Goal: Information Seeking & Learning: Learn about a topic

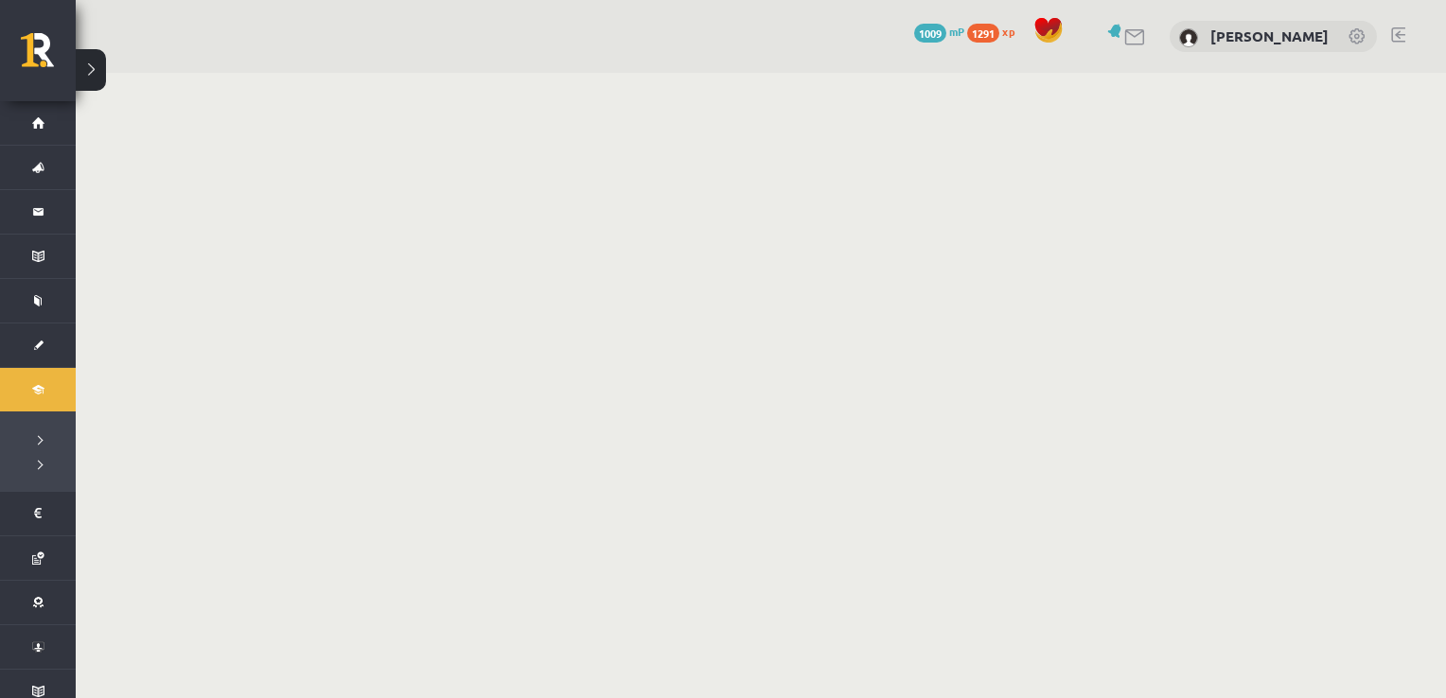
click at [34, 377] on link "Digitālie materiāli" at bounding box center [38, 390] width 76 height 44
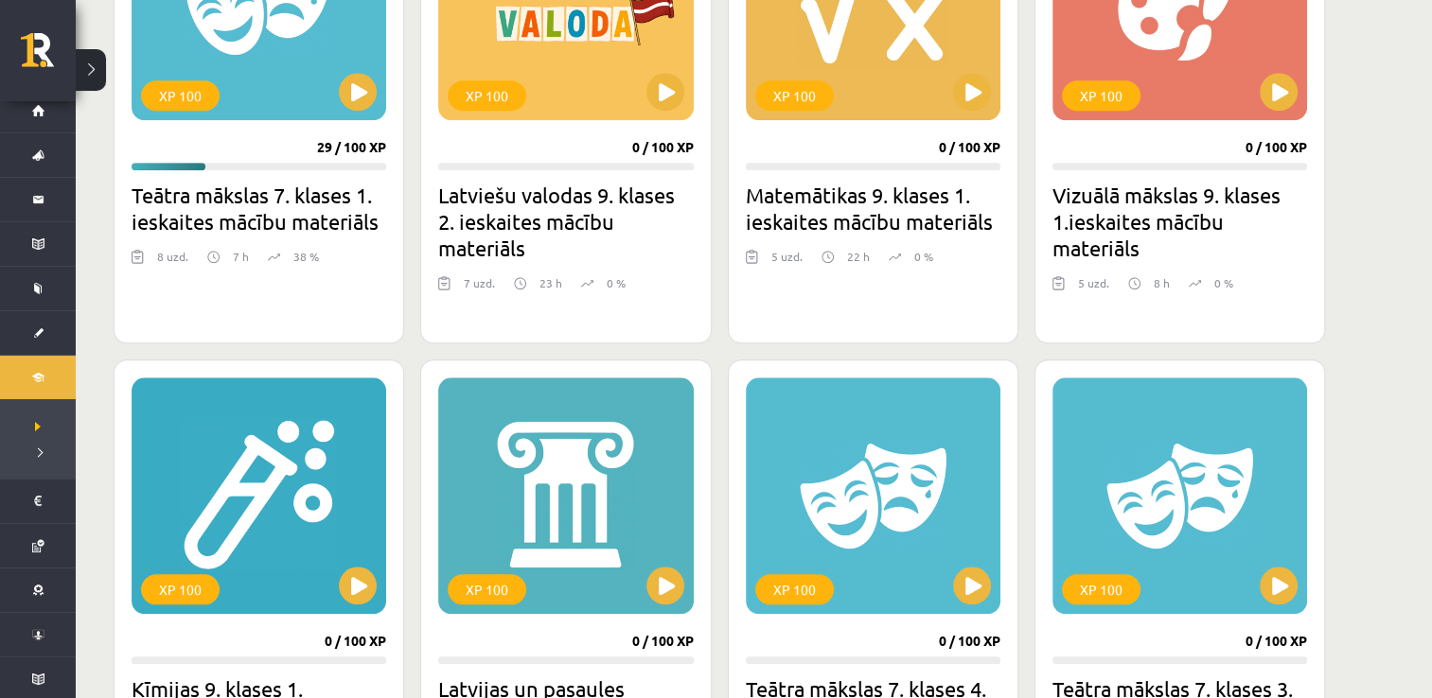
scroll to position [1850, 0]
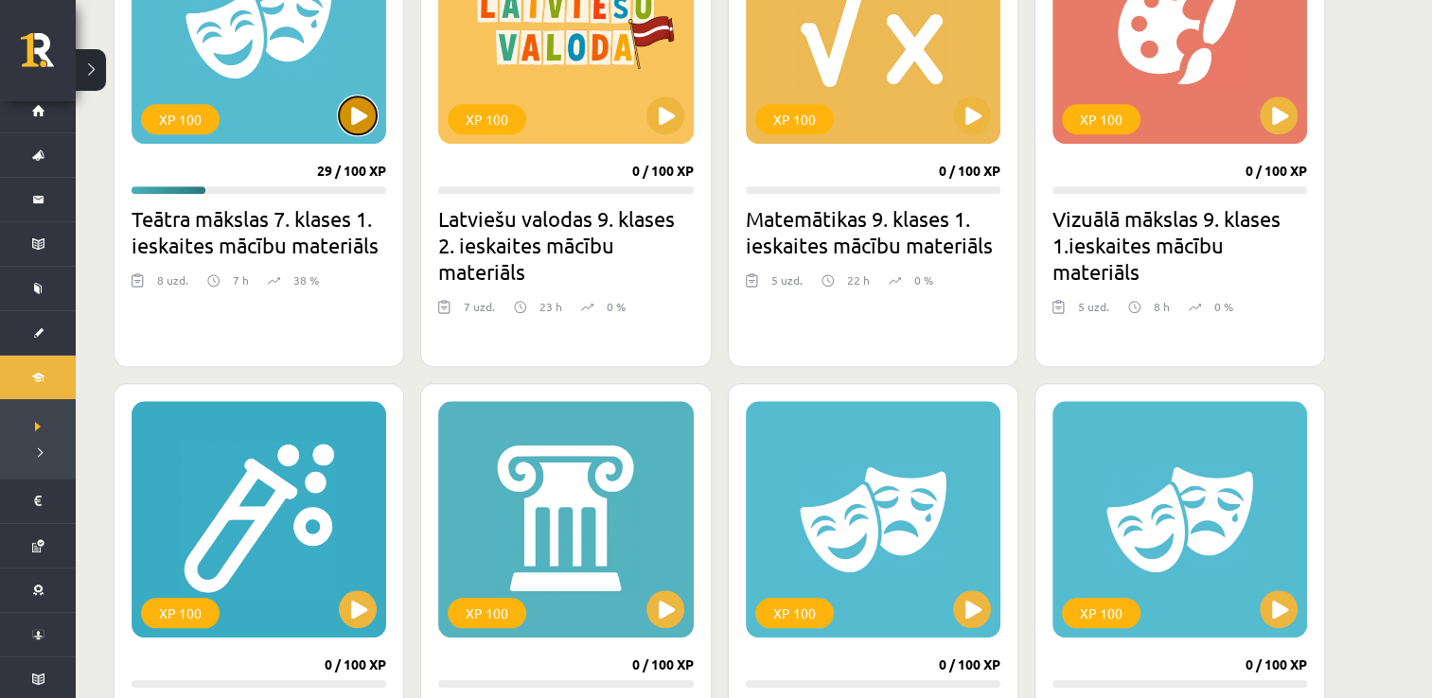
click at [352, 117] on button at bounding box center [358, 116] width 38 height 38
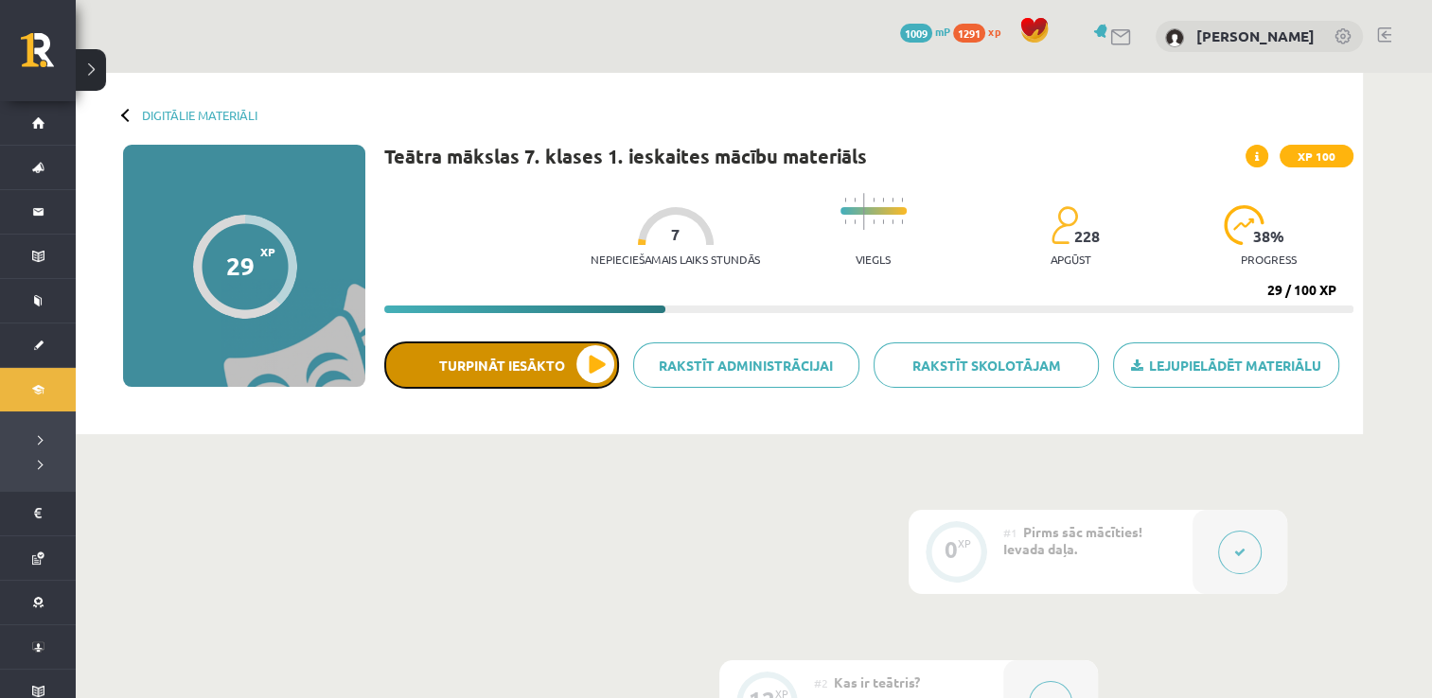
click at [541, 352] on button "Turpināt iesākto" at bounding box center [501, 365] width 235 height 47
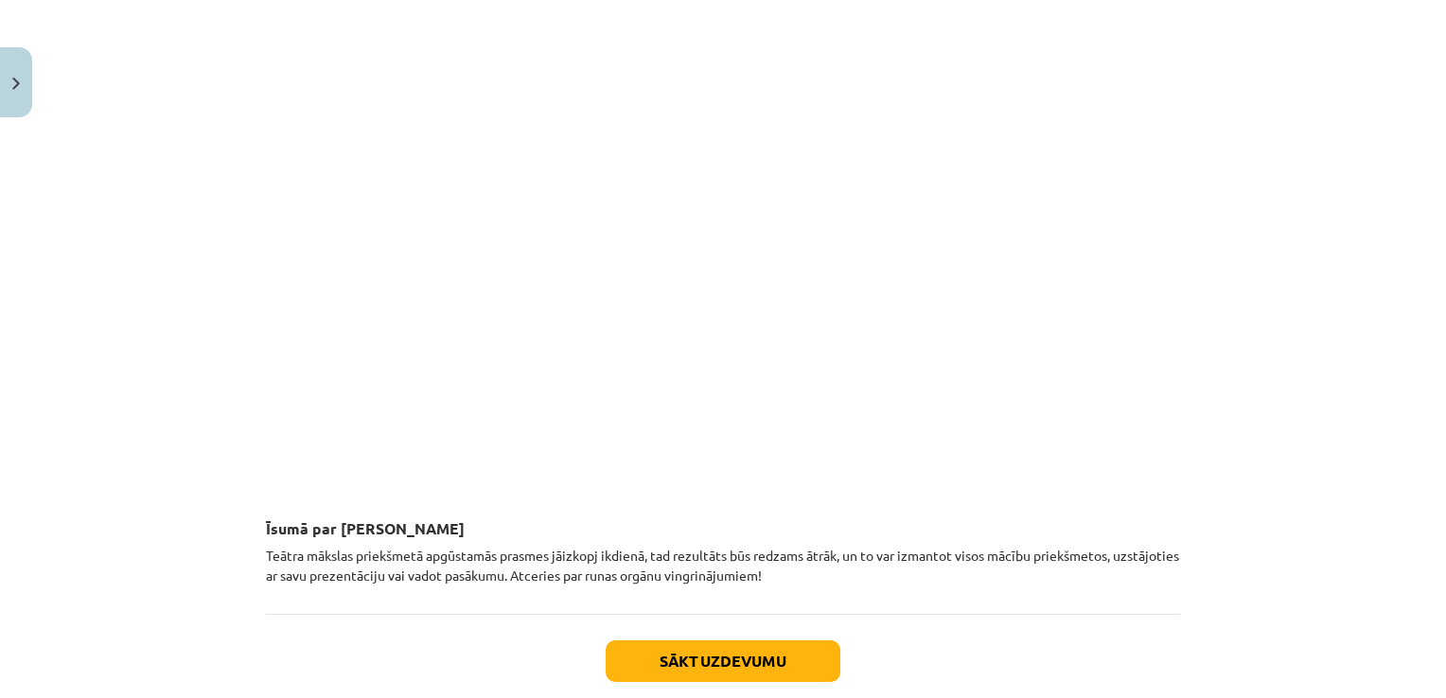
scroll to position [2003, 0]
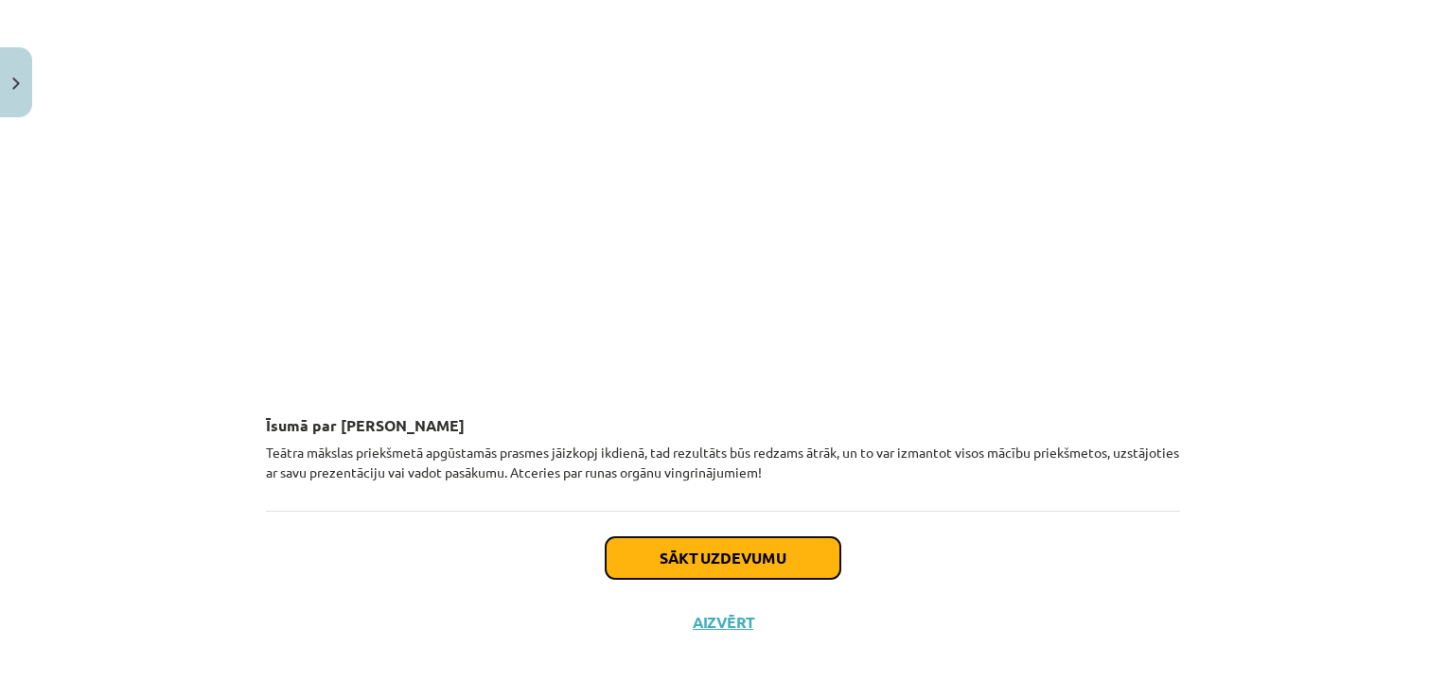
click at [692, 562] on button "Sākt uzdevumu" at bounding box center [723, 558] width 235 height 42
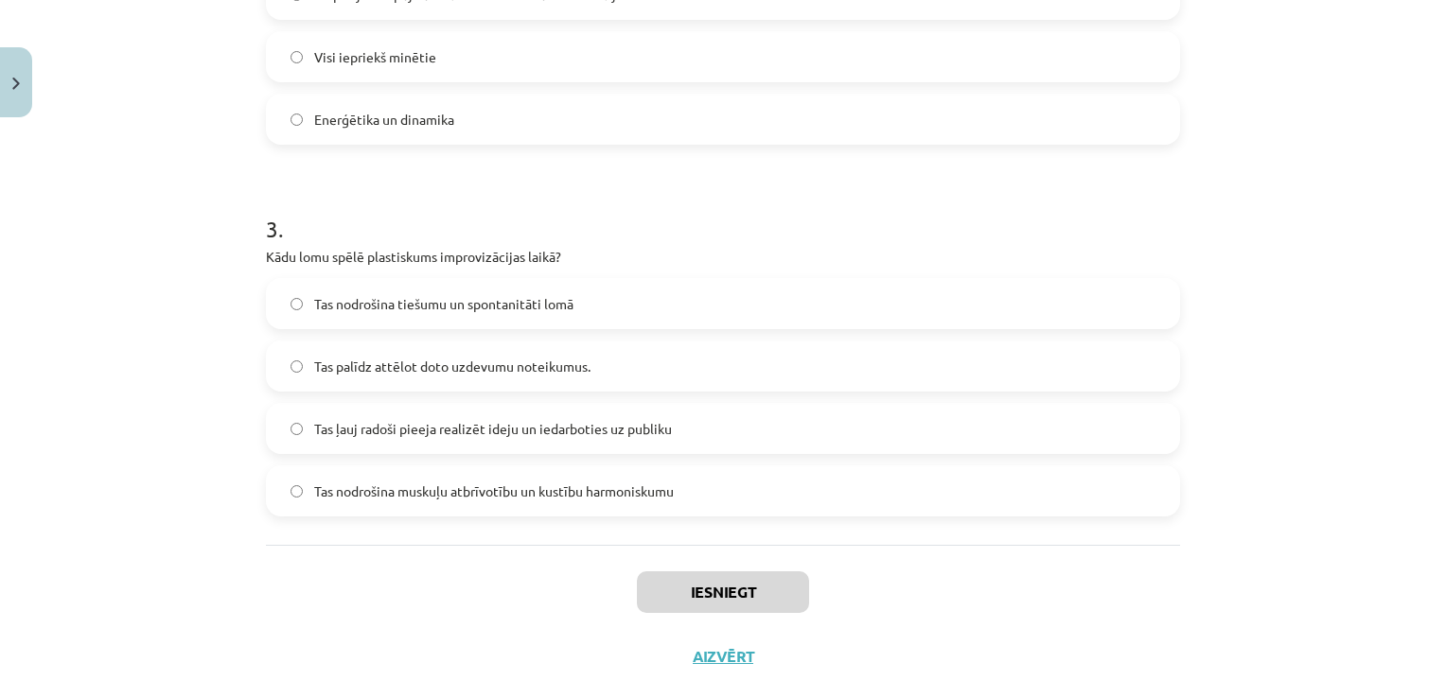
scroll to position [975, 0]
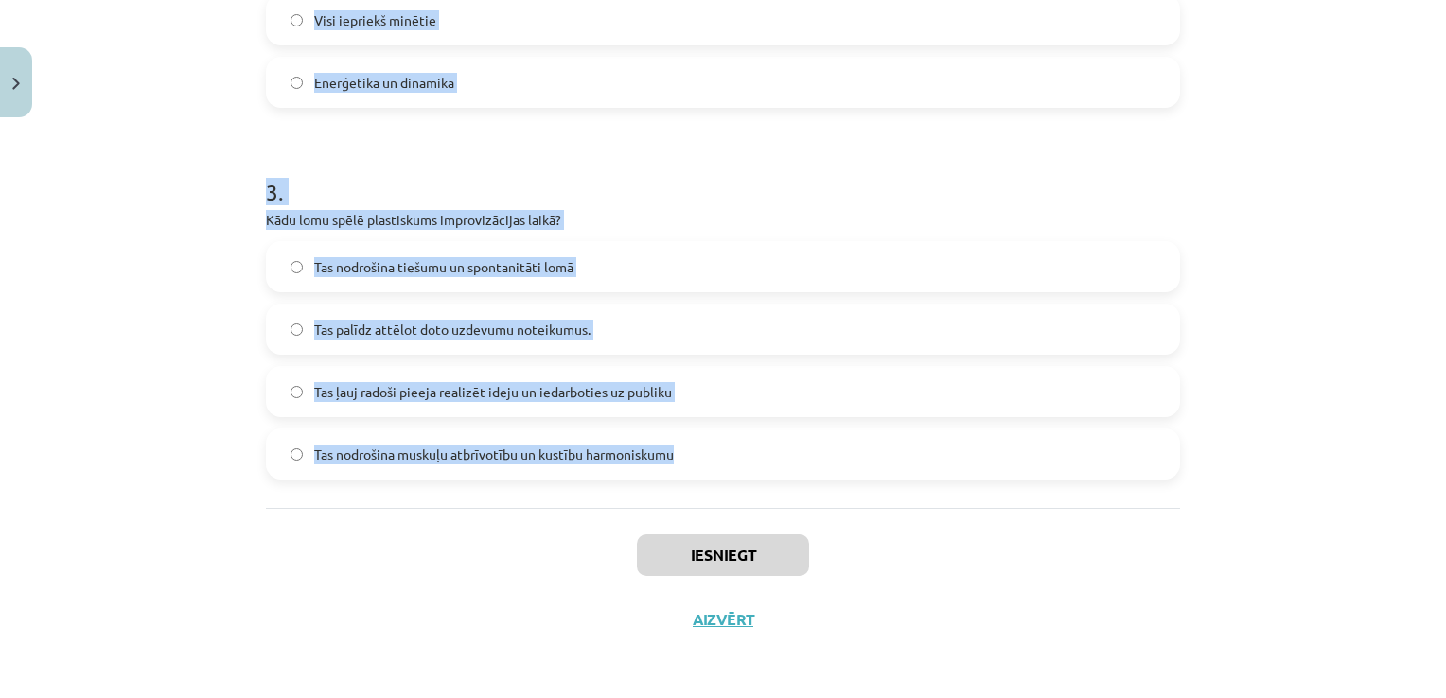
drag, startPoint x: 245, startPoint y: 369, endPoint x: 715, endPoint y: 460, distance: 478.9
click at [715, 460] on div "Mācību tēma: Teātra mākslas 7. klases 1. ieskaites mācību materiāls #4 Improviz…" at bounding box center [723, 349] width 1446 height 698
copy form "1 . Kura īpašība ļauj improvizācijas dalībniekam radīt ideju vai tēlu īsā mirkl…"
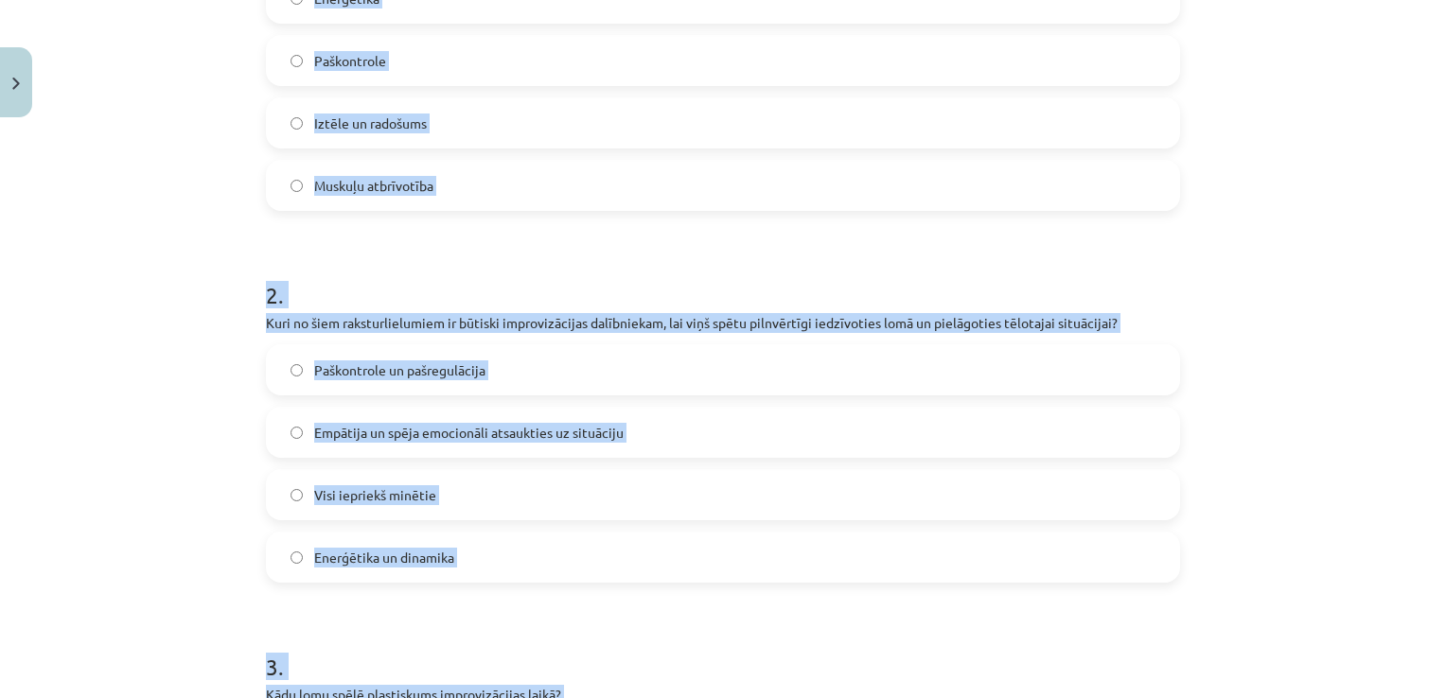
scroll to position [496, 0]
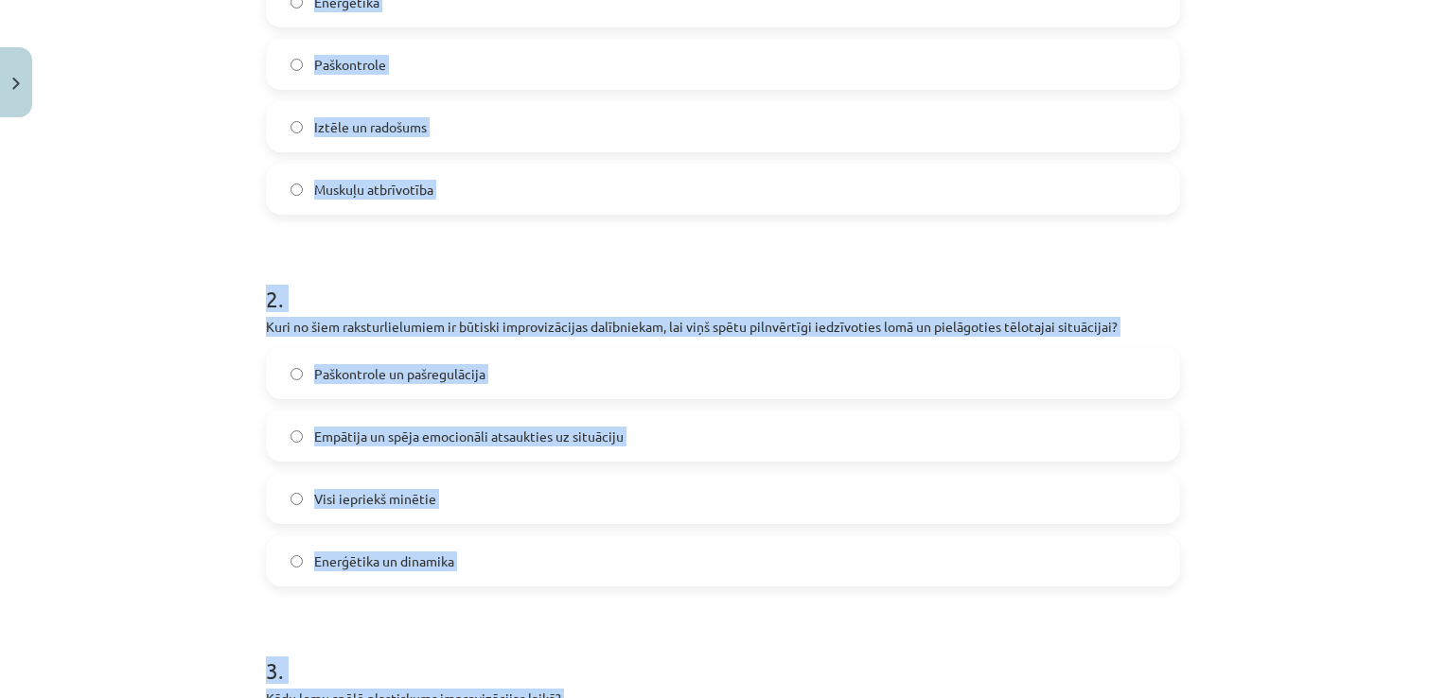
click at [276, 127] on label "Iztēle un radošums" at bounding box center [723, 126] width 910 height 47
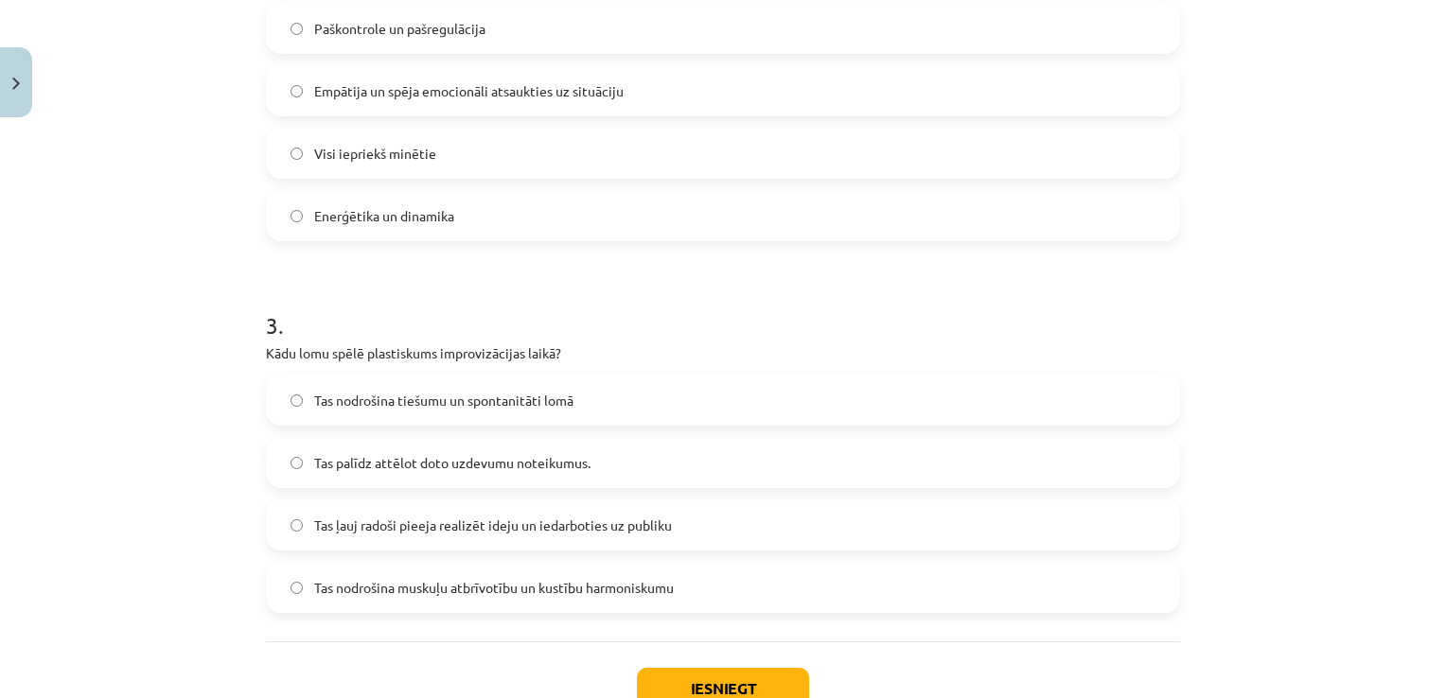
scroll to position [842, 0]
click at [360, 593] on span "Tas nodrošina muskuļu atbrīvotību un kustību harmoniskumu" at bounding box center [494, 587] width 360 height 20
click at [700, 677] on button "Iesniegt" at bounding box center [723, 688] width 172 height 42
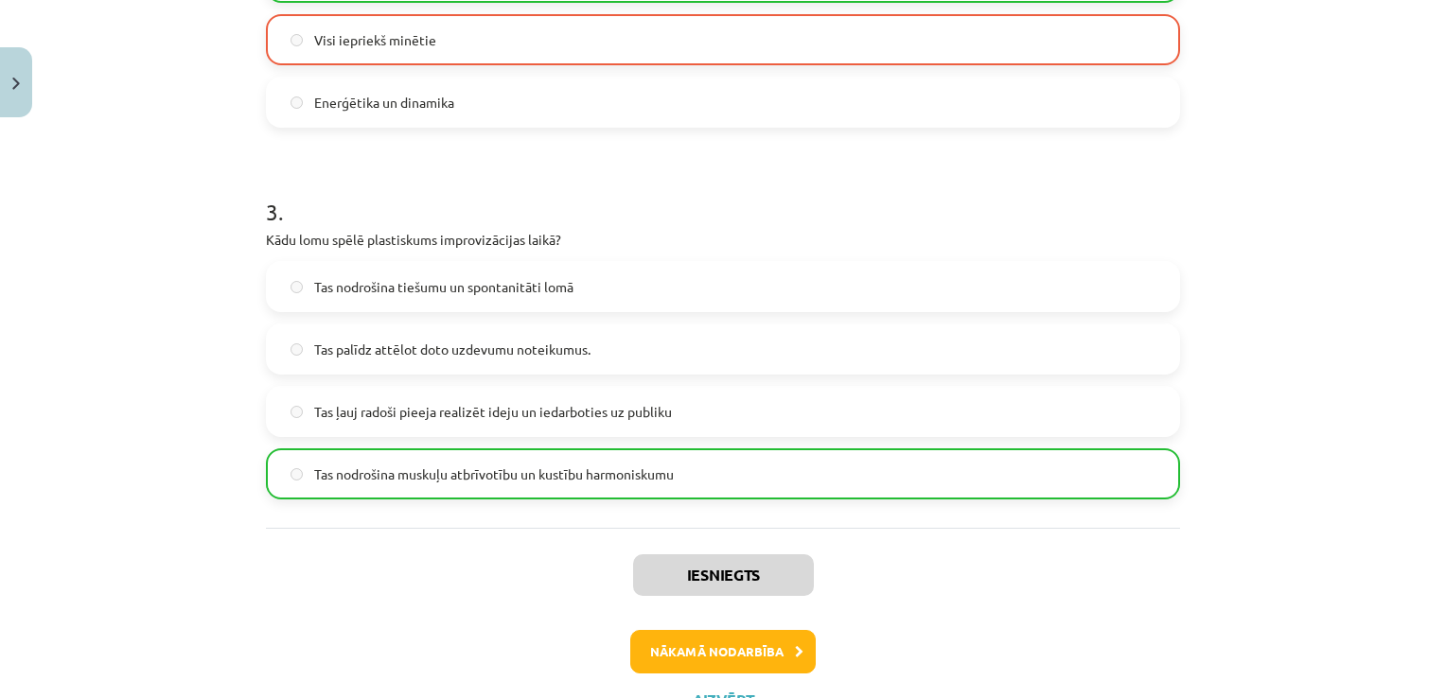
scroll to position [1033, 0]
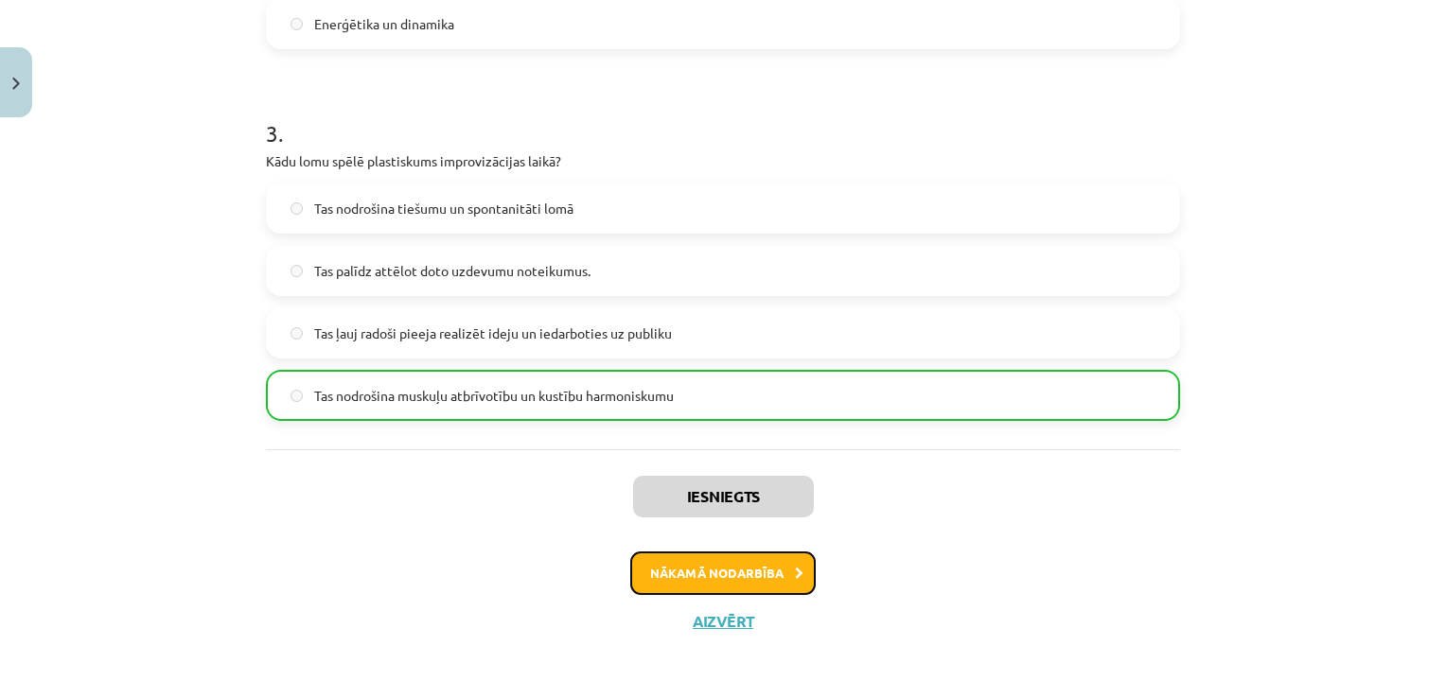
click at [704, 567] on button "Nākamā nodarbība" at bounding box center [722, 574] width 185 height 44
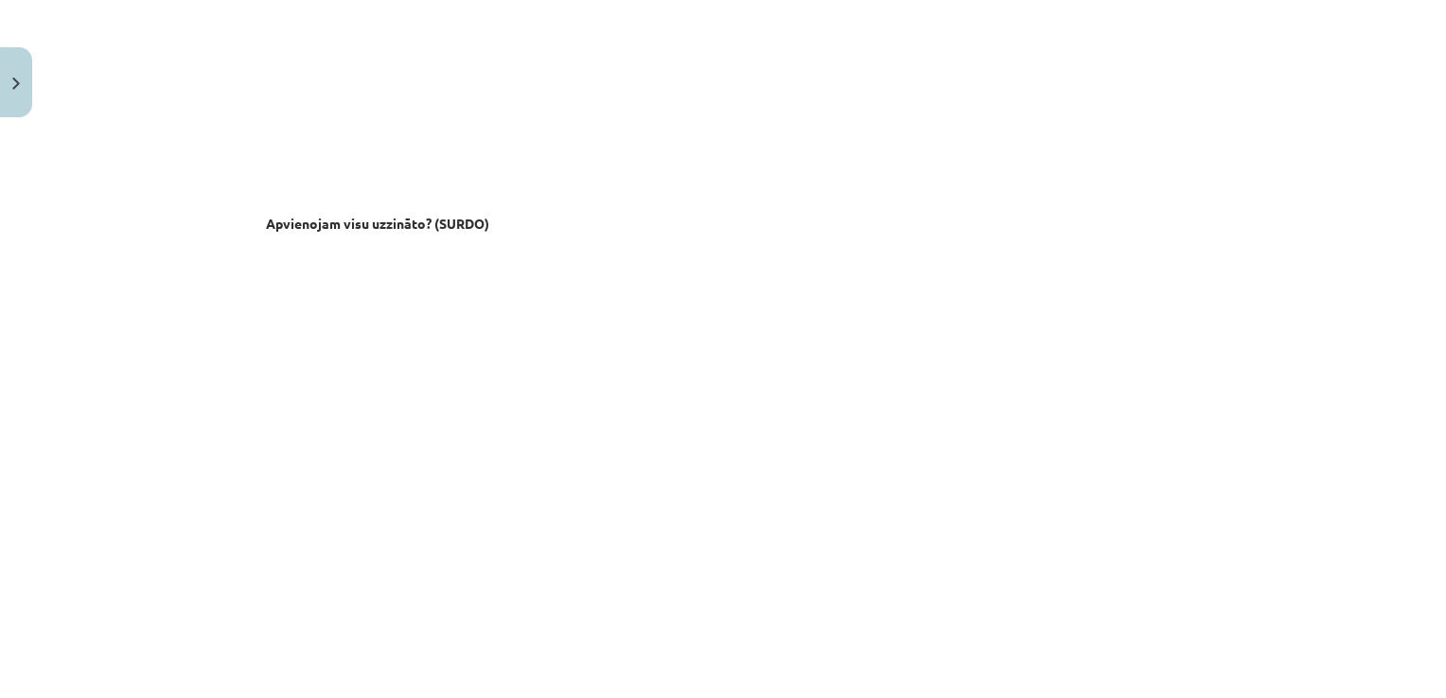
scroll to position [3390, 0]
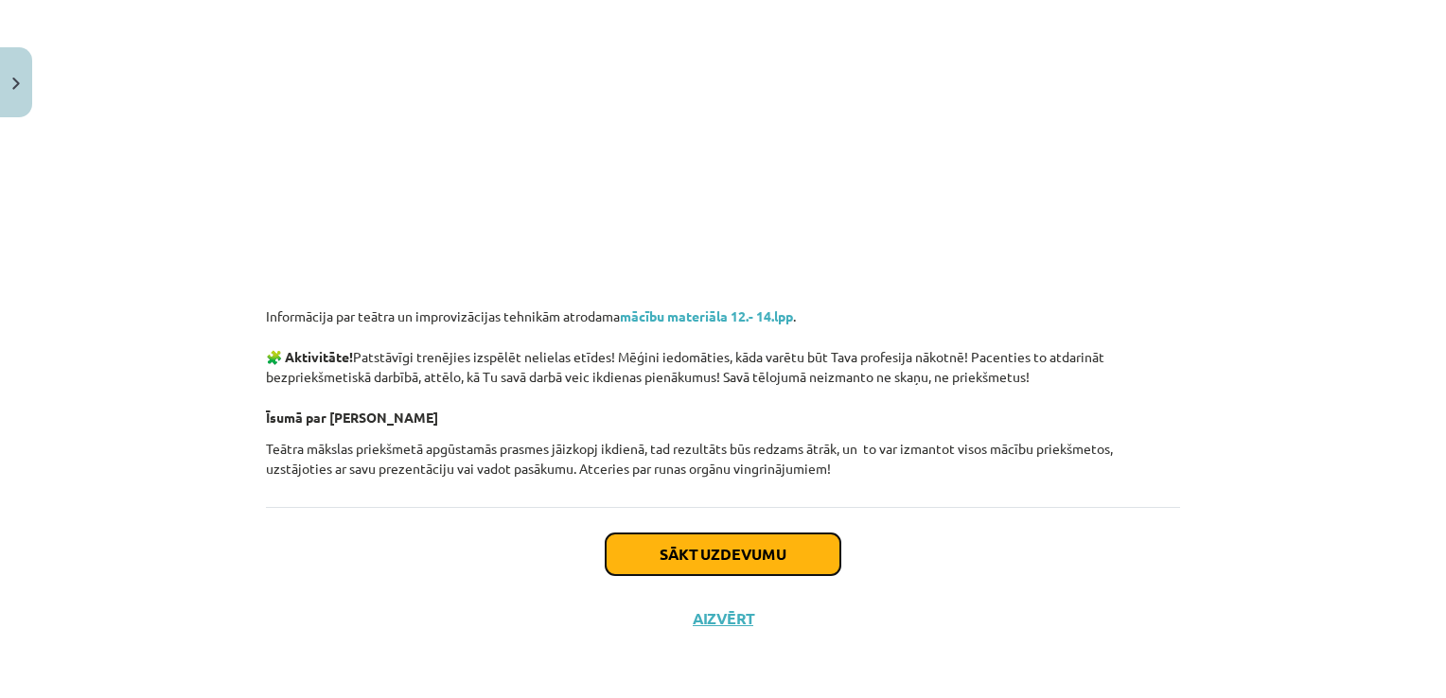
click at [715, 536] on button "Sākt uzdevumu" at bounding box center [723, 555] width 235 height 42
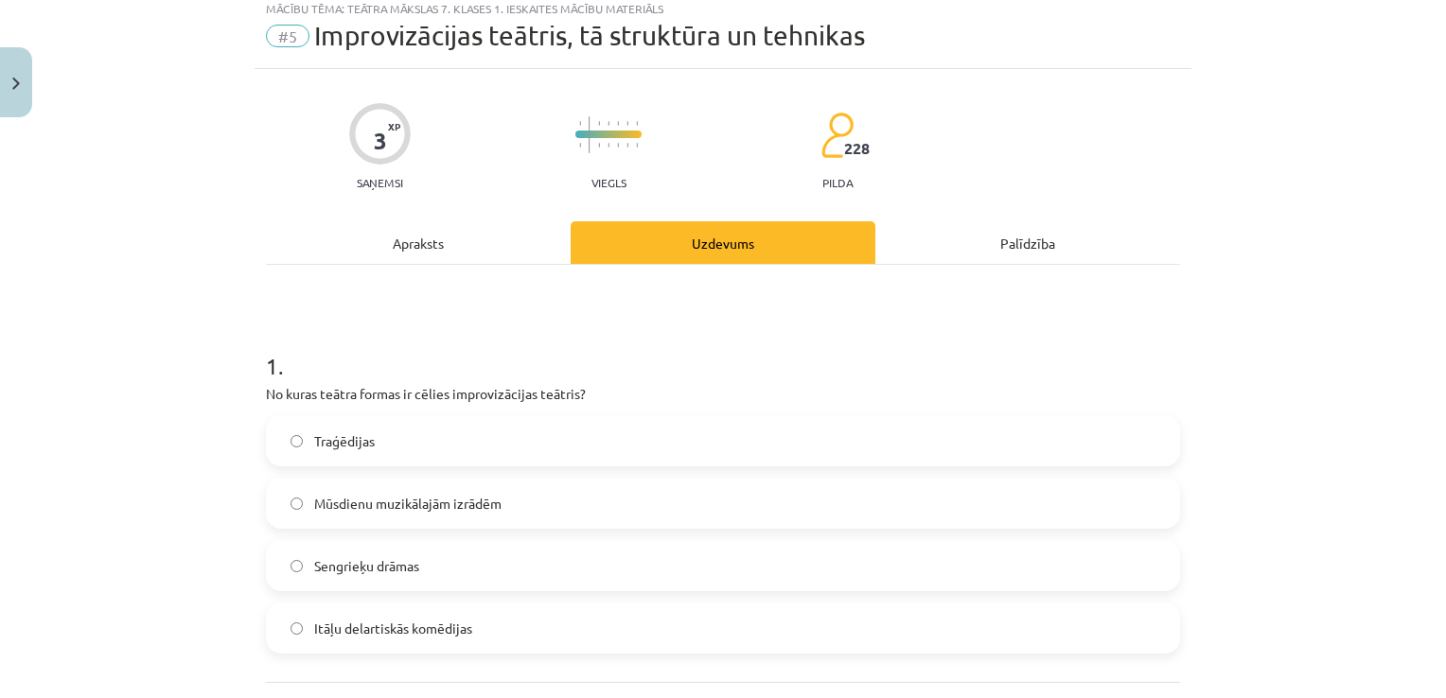
scroll to position [47, 0]
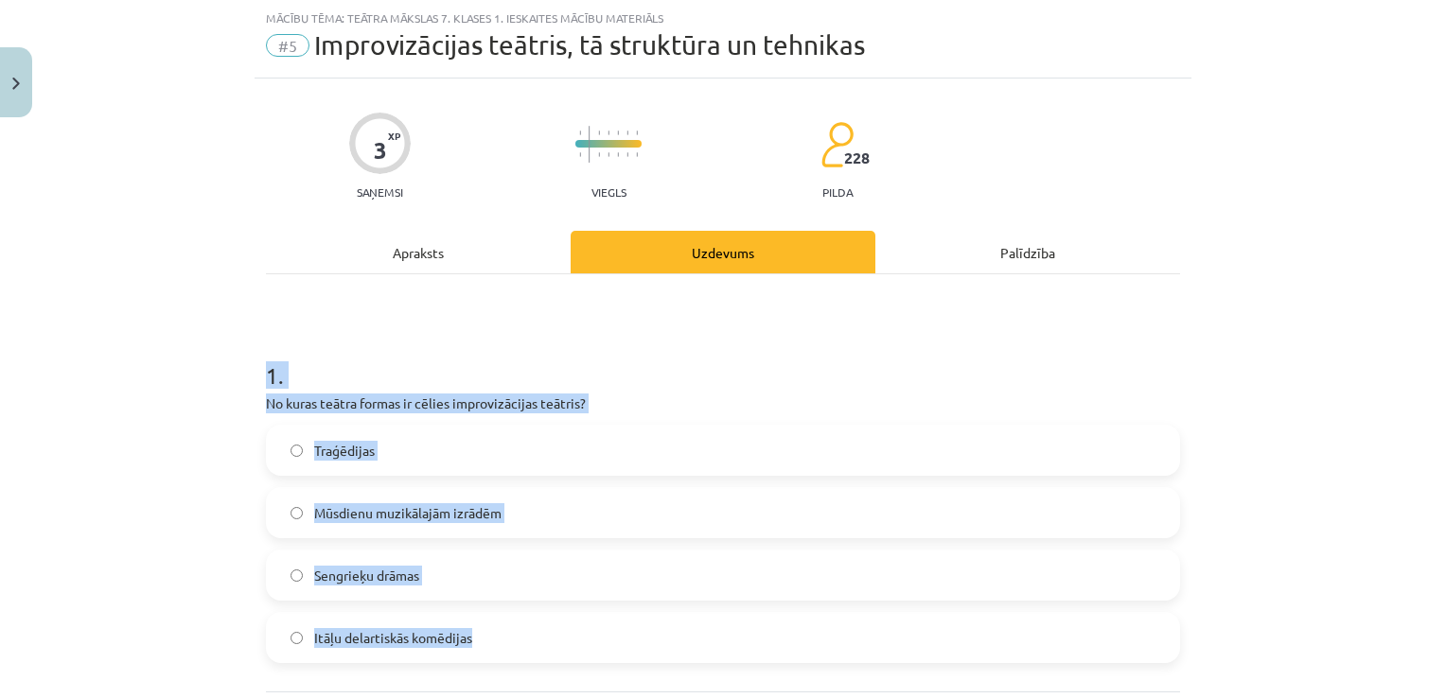
drag, startPoint x: 246, startPoint y: 367, endPoint x: 569, endPoint y: 666, distance: 439.9
click at [569, 666] on div "Mācību tēma: Teātra mākslas 7. klases 1. ieskaites mācību materiāls #5 Improviz…" at bounding box center [723, 349] width 1446 height 698
copy div "1 . No kuras teātra formas ir cēlies improvizācijas teātris? Traģēdijas Mūsdien…"
click at [288, 628] on label "Itāļu delartiskās komēdijas" at bounding box center [723, 637] width 910 height 47
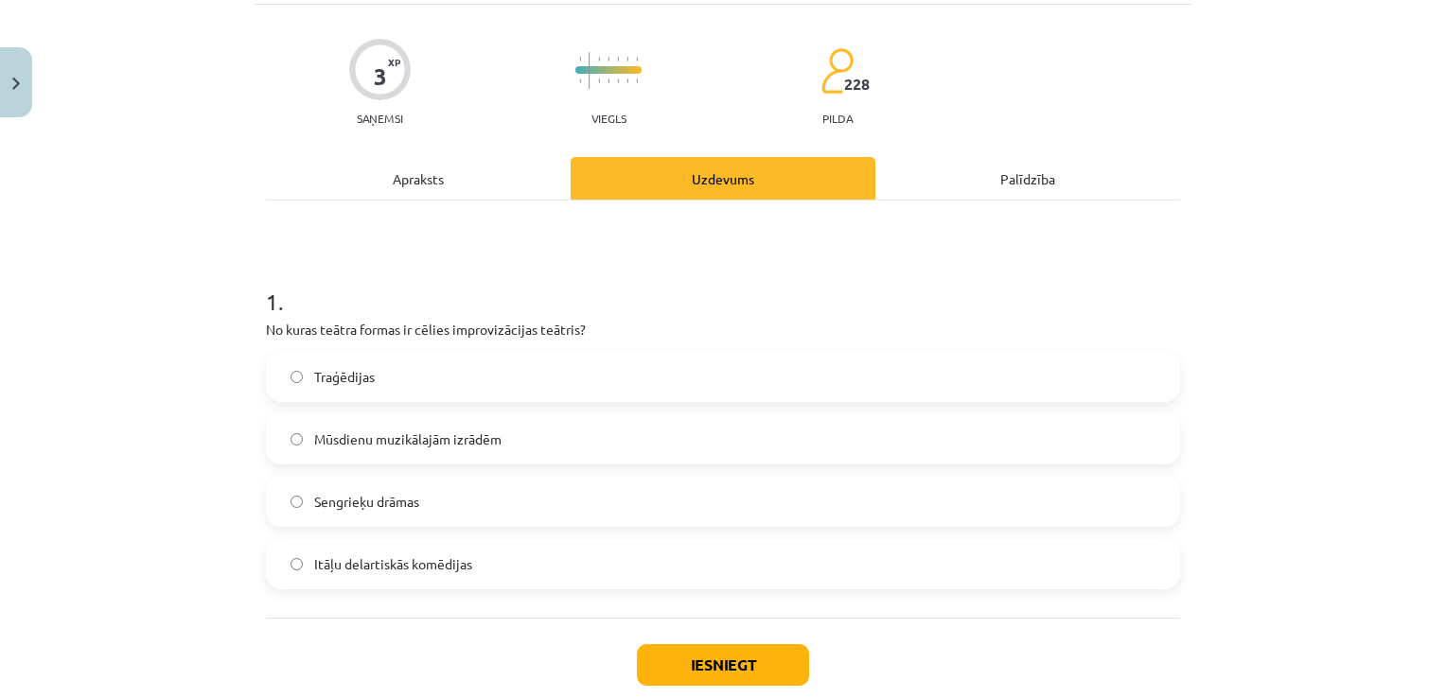
scroll to position [231, 0]
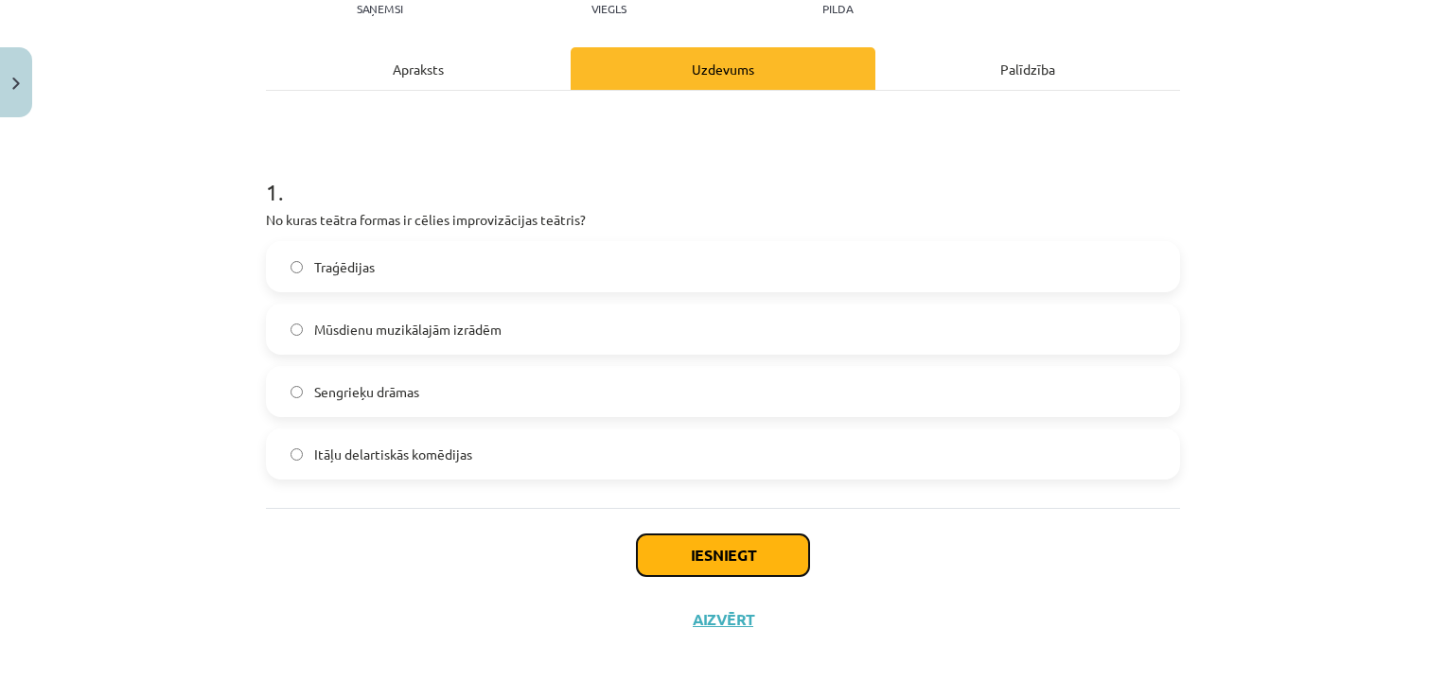
click at [668, 547] on button "Iesniegt" at bounding box center [723, 556] width 172 height 42
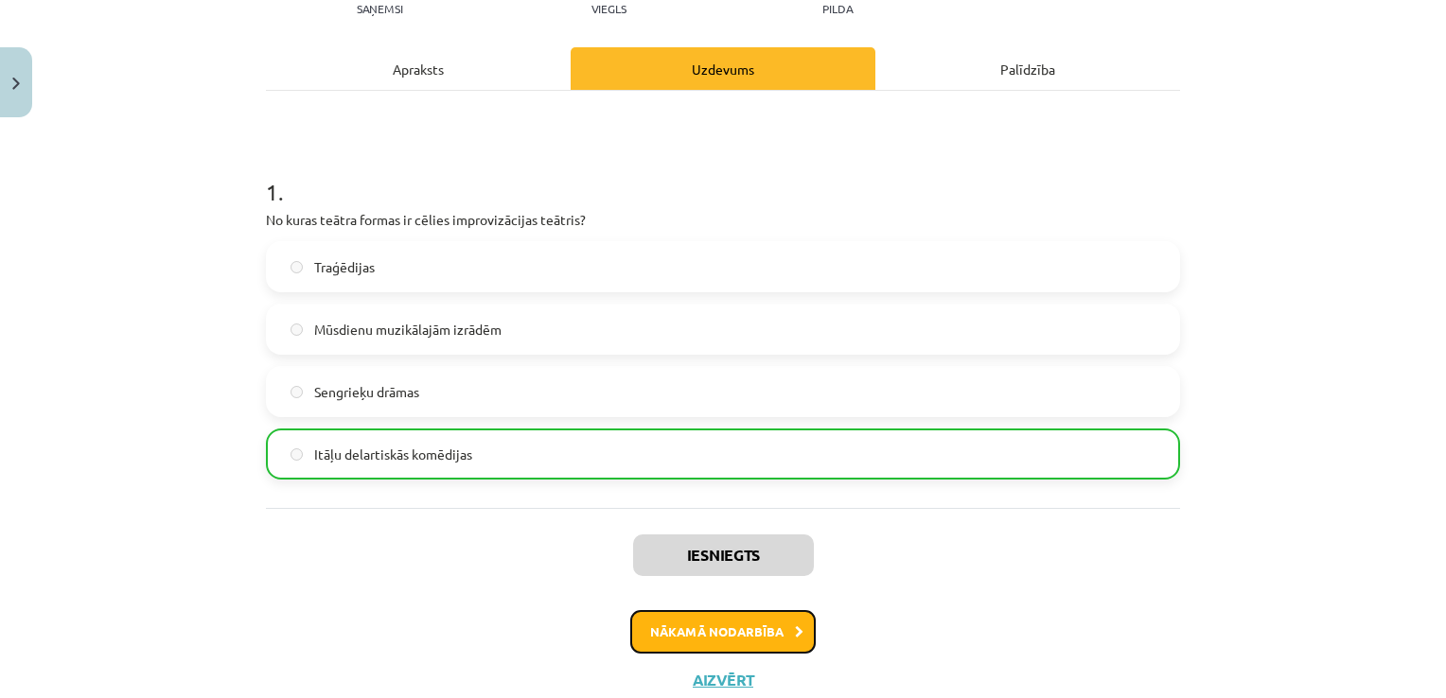
click at [693, 616] on button "Nākamā nodarbība" at bounding box center [722, 632] width 185 height 44
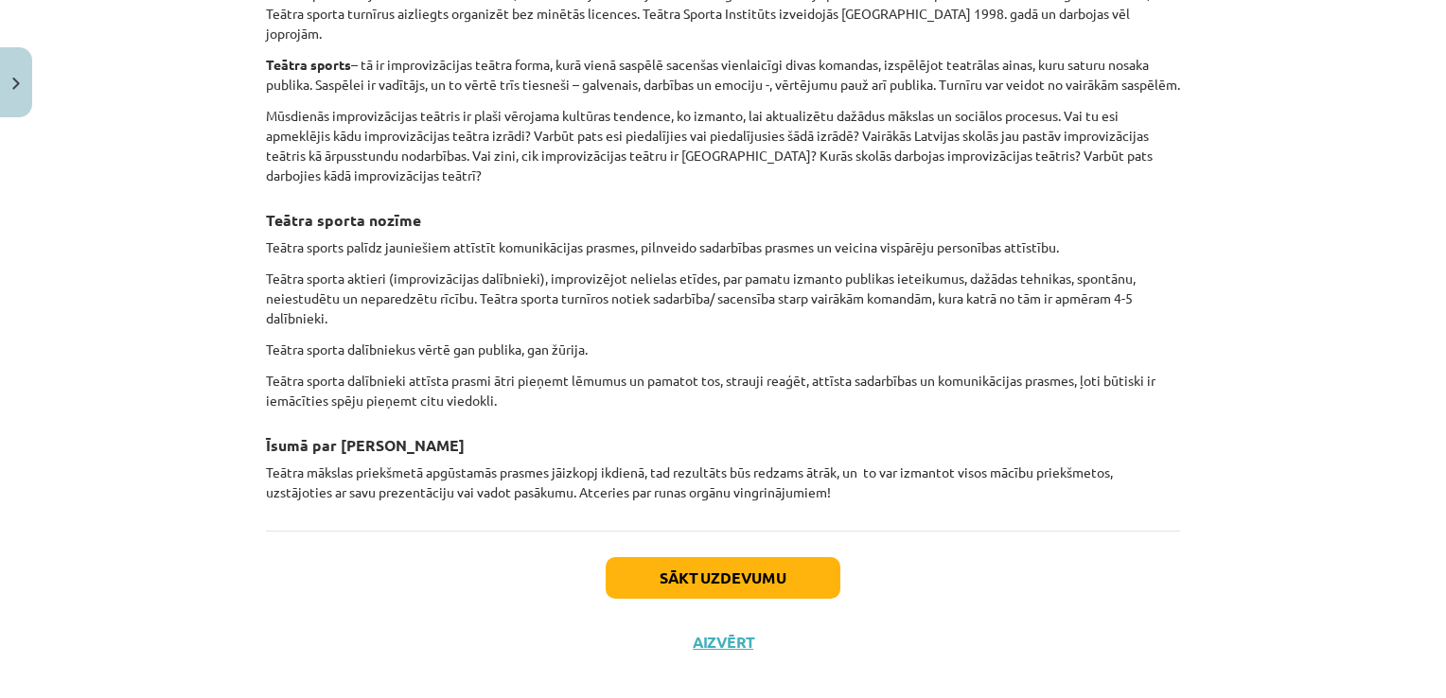
scroll to position [1315, 0]
